Goal: Entertainment & Leisure: Consume media (video, audio)

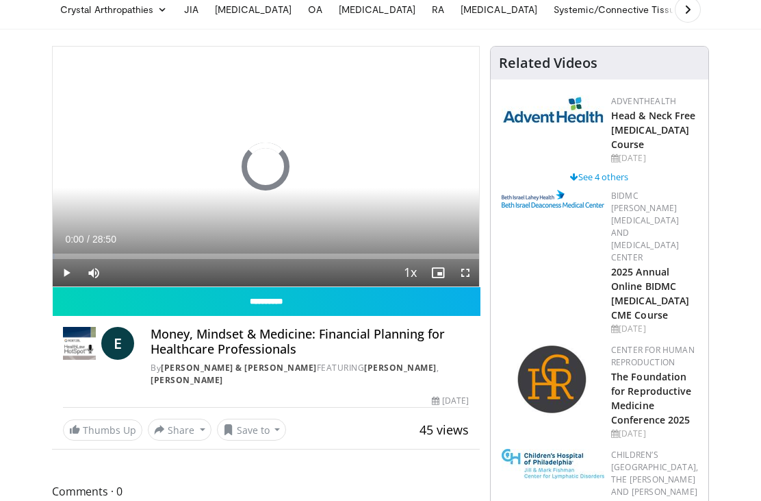
scroll to position [59, 0]
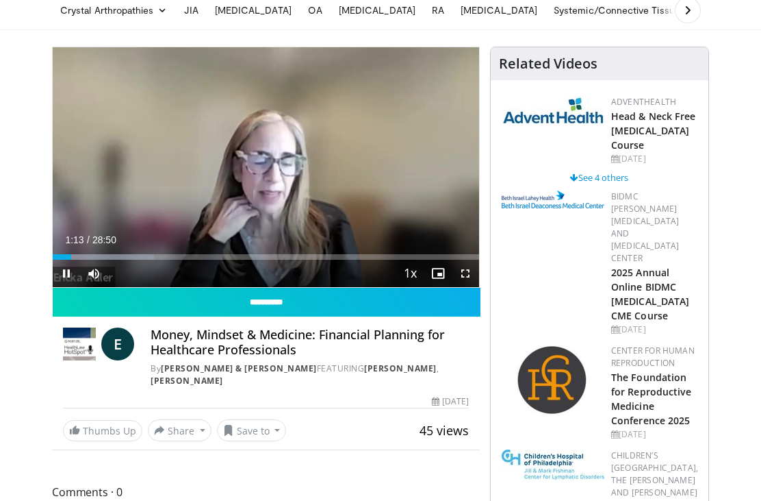
click at [270, 165] on icon "Video Player" at bounding box center [265, 167] width 38 height 38
click at [267, 169] on icon "Video Player" at bounding box center [265, 167] width 38 height 38
click at [427, 103] on div "10 seconds Tap to unmute" at bounding box center [266, 167] width 427 height 240
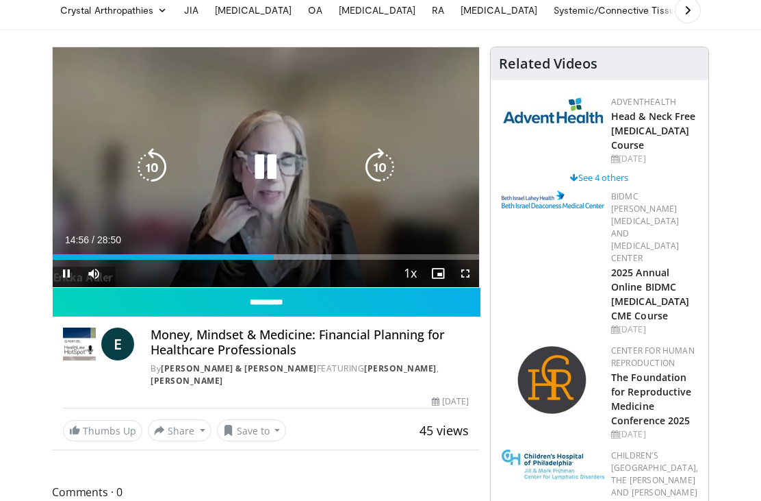
click at [271, 165] on icon "Video Player" at bounding box center [265, 167] width 38 height 38
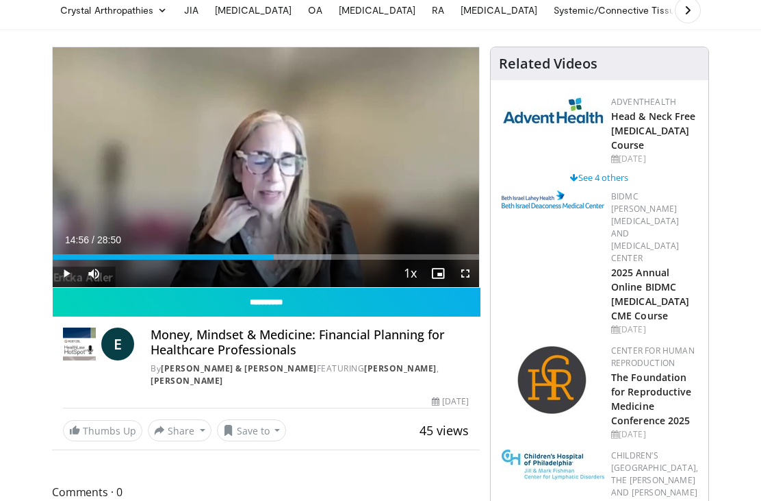
click at [294, 257] on div "Progress Bar" at bounding box center [285, 256] width 92 height 5
click at [258, 149] on icon "Video Player" at bounding box center [265, 167] width 38 height 38
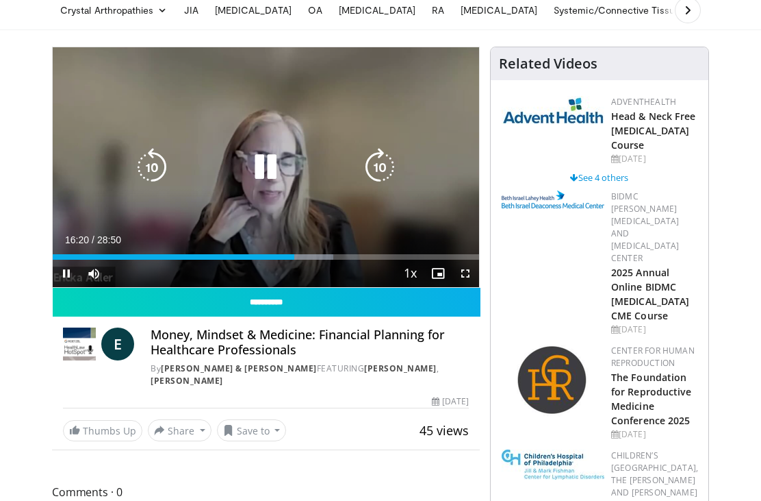
click at [267, 157] on icon "Video Player" at bounding box center [265, 167] width 38 height 38
click at [270, 169] on icon "Video Player" at bounding box center [265, 167] width 38 height 38
click at [267, 166] on icon "Video Player" at bounding box center [265, 167] width 38 height 38
click at [314, 257] on div "Progress Bar" at bounding box center [322, 256] width 86 height 5
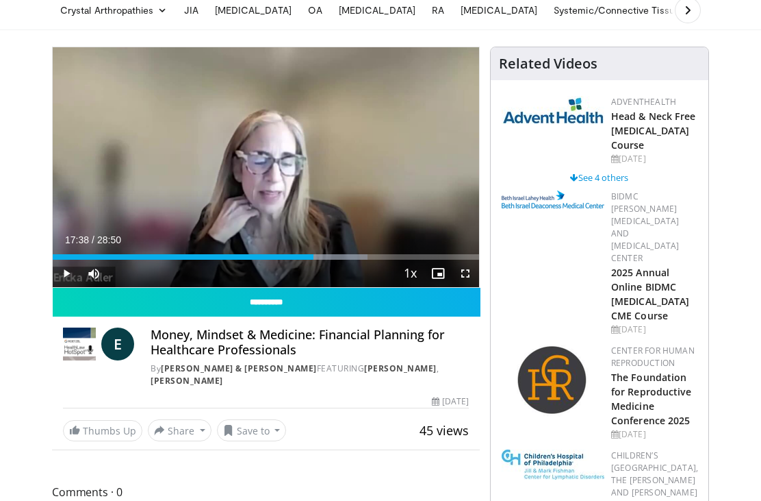
click at [262, 170] on icon "Video Player" at bounding box center [265, 167] width 38 height 38
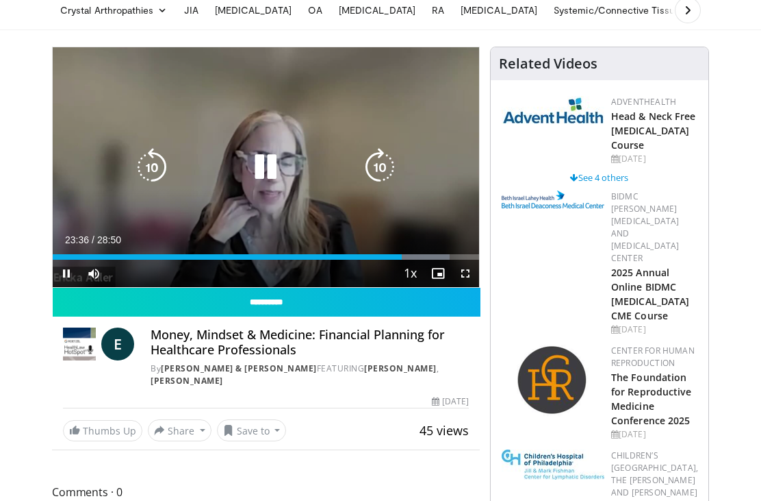
click at [275, 166] on icon "Video Player" at bounding box center [265, 167] width 38 height 38
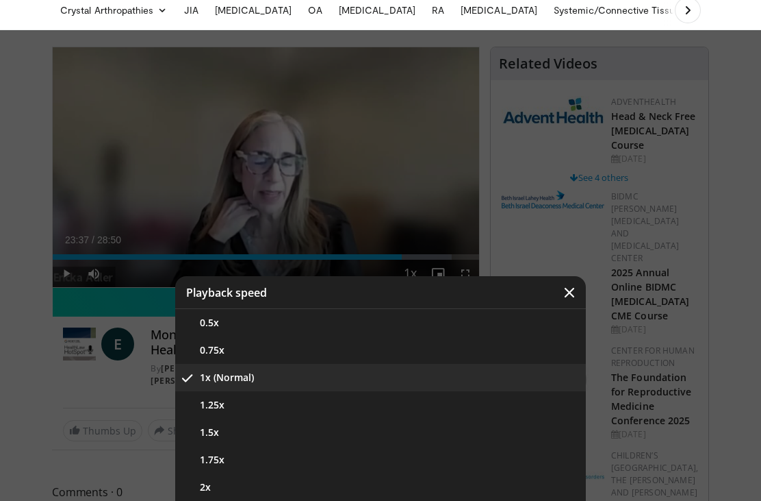
click at [342, 157] on div "Video Player" at bounding box center [380, 250] width 761 height 501
click at [271, 148] on div "Video Player" at bounding box center [380, 250] width 761 height 501
click at [569, 298] on icon "Video Player" at bounding box center [570, 293] width 14 height 14
click at [436, 166] on div "Video Player" at bounding box center [380, 250] width 761 height 501
click at [568, 295] on icon "Video Player" at bounding box center [570, 293] width 14 height 14
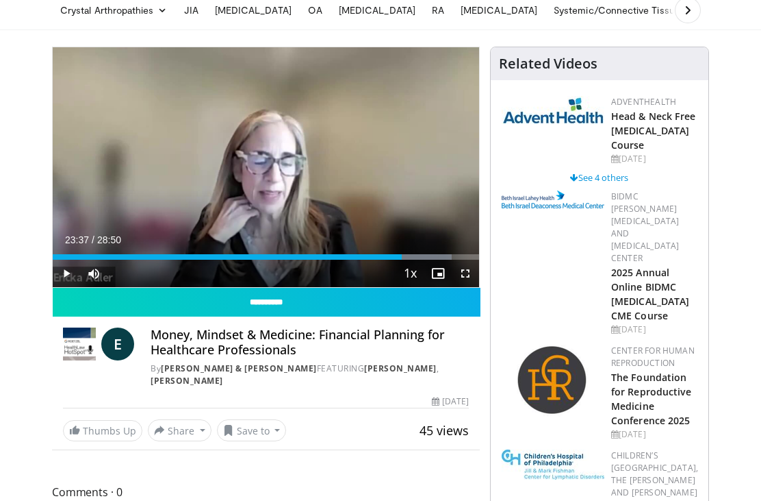
click at [420, 255] on div "Progress Bar" at bounding box center [409, 256] width 86 height 5
click at [249, 179] on icon "Video Player" at bounding box center [265, 167] width 38 height 38
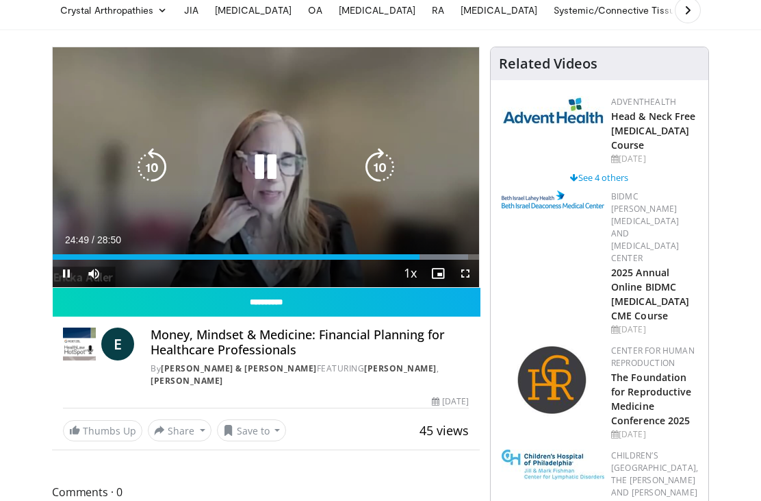
click at [259, 169] on icon "Video Player" at bounding box center [265, 167] width 38 height 38
click at [277, 172] on icon "Video Player" at bounding box center [265, 167] width 38 height 38
